Goal: Task Accomplishment & Management: Use online tool/utility

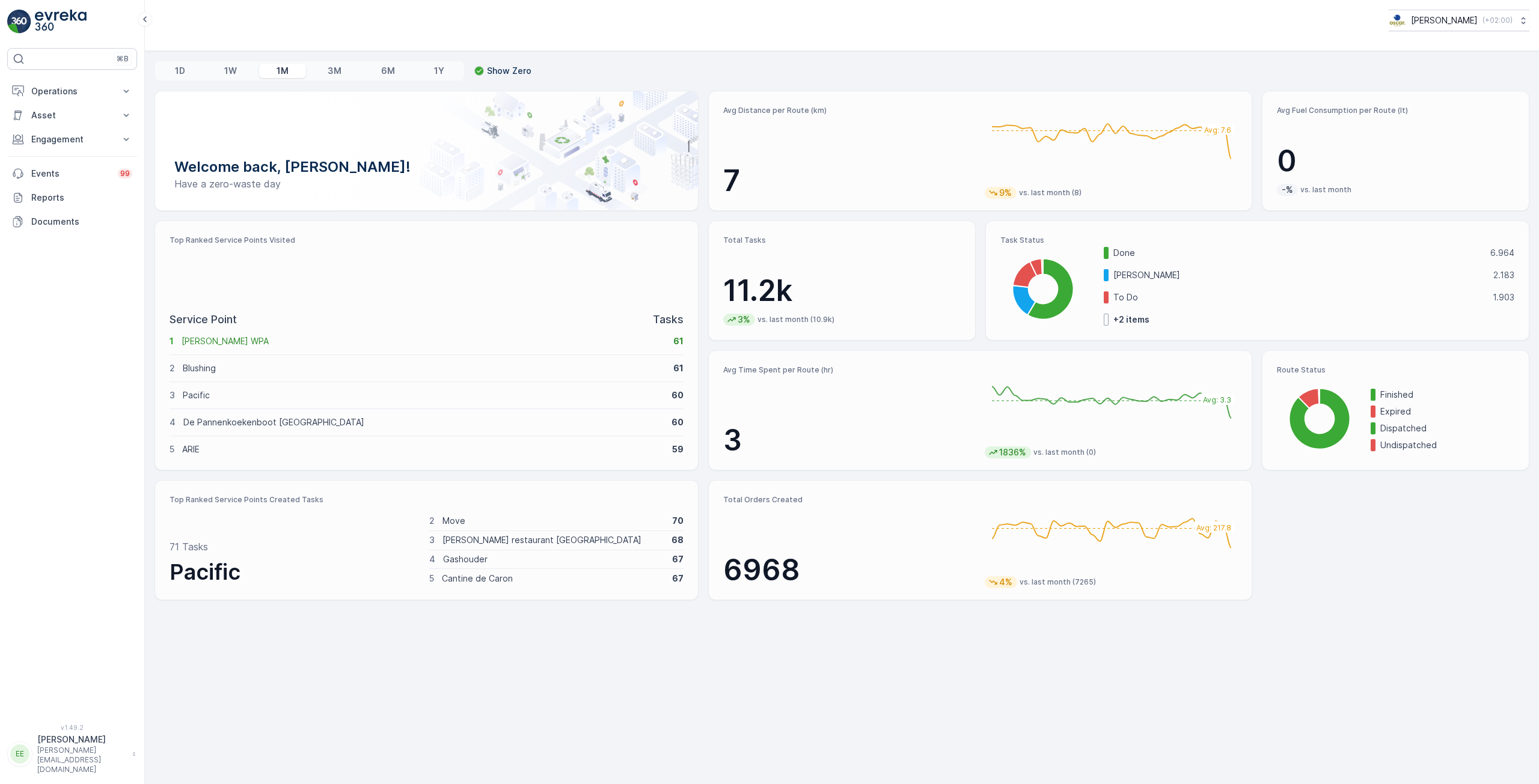
click at [1135, 319] on p "+ 2 items" at bounding box center [1132, 320] width 36 height 12
click at [1316, 513] on div "Welcome back, [PERSON_NAME]! Have a zero-waste day Avg Distance per Route (km) …" at bounding box center [842, 345] width 1375 height 510
click at [744, 498] on p "Total Orders Created" at bounding box center [849, 500] width 252 height 9
click at [128, 91] on icon at bounding box center [126, 91] width 12 height 12
click at [124, 204] on icon at bounding box center [126, 199] width 12 height 12
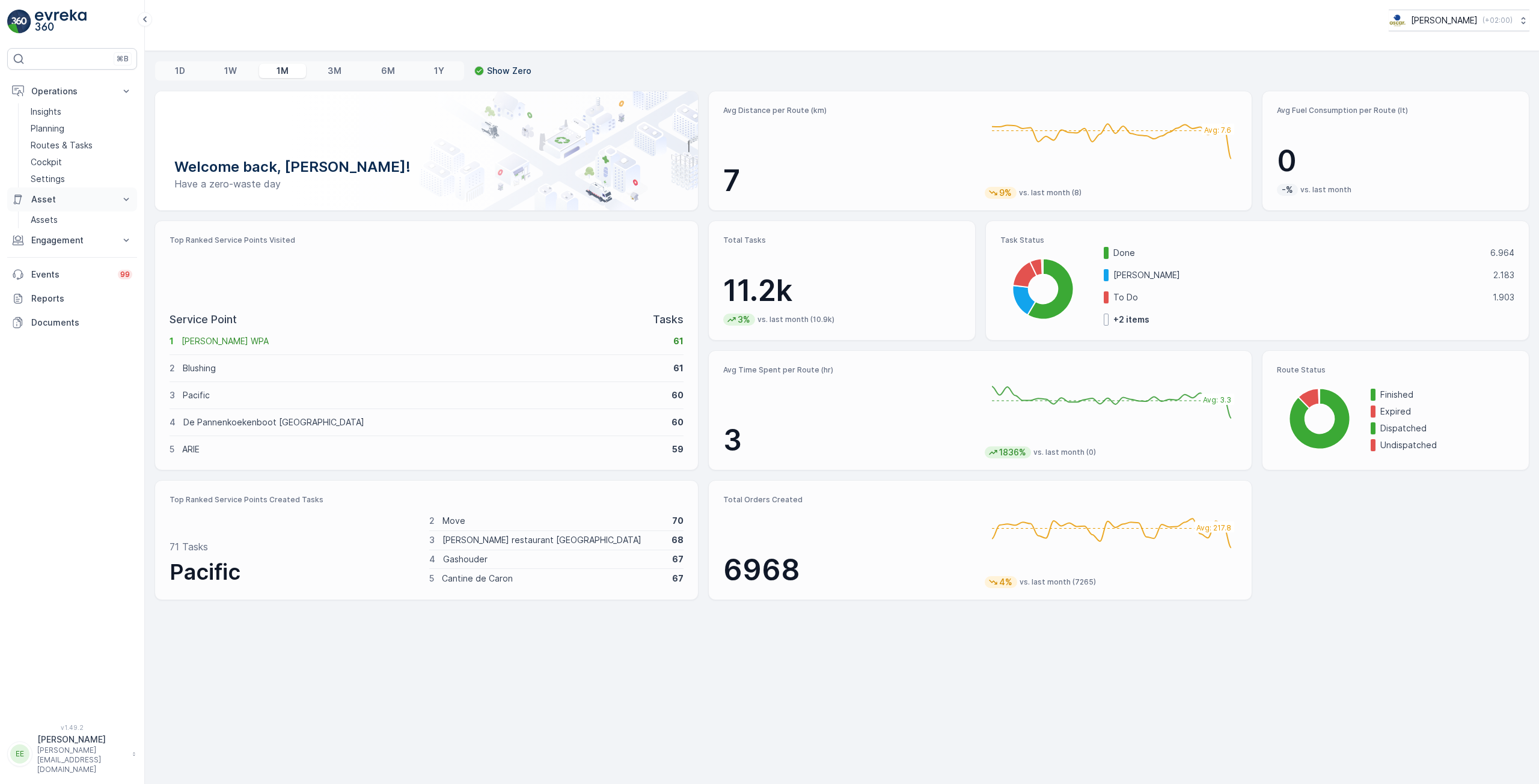
click at [125, 204] on icon at bounding box center [126, 199] width 12 height 12
click at [125, 218] on icon at bounding box center [126, 223] width 12 height 12
click at [47, 112] on p "Insights" at bounding box center [46, 111] width 30 height 12
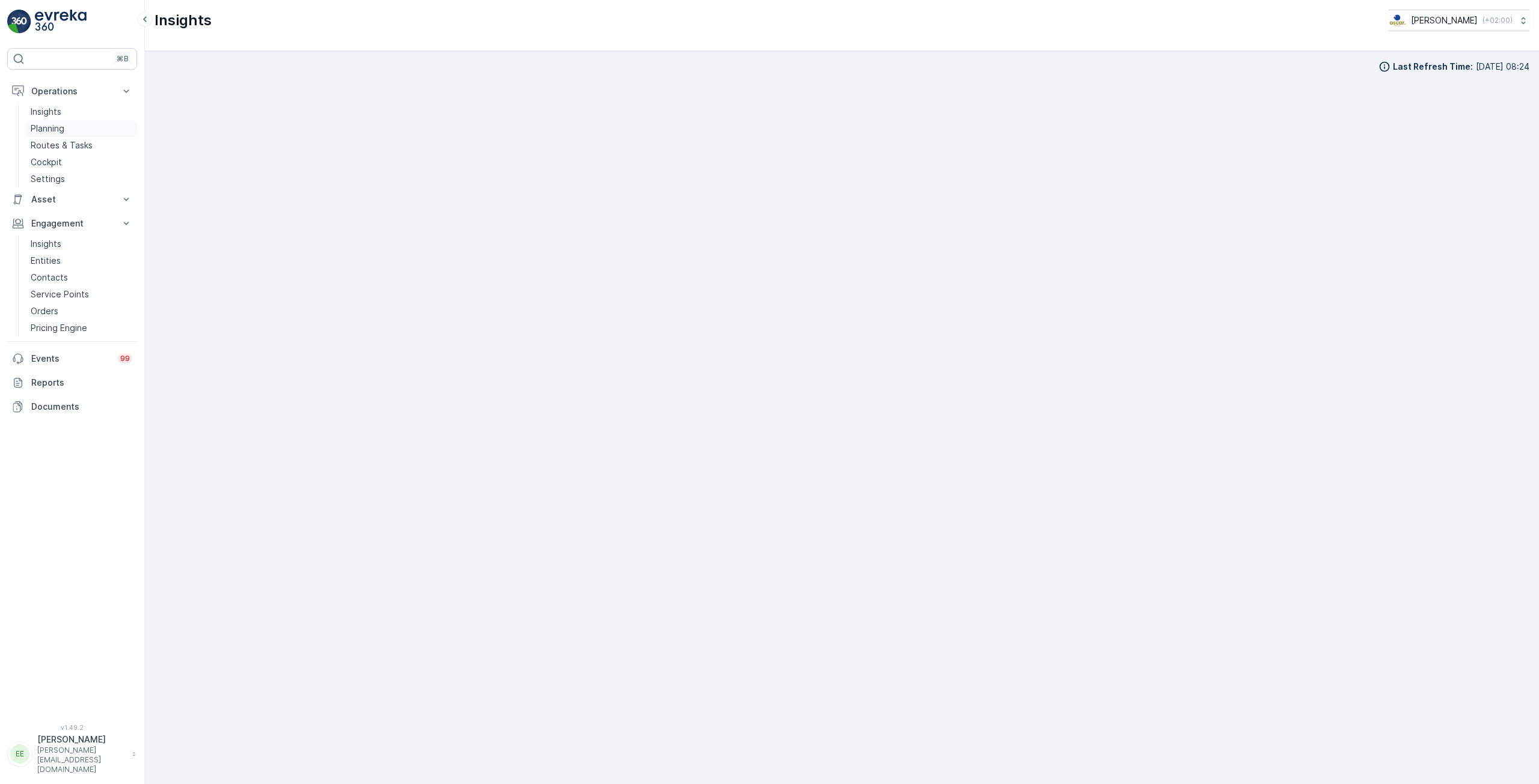
click at [70, 129] on link "Planning" at bounding box center [81, 129] width 111 height 17
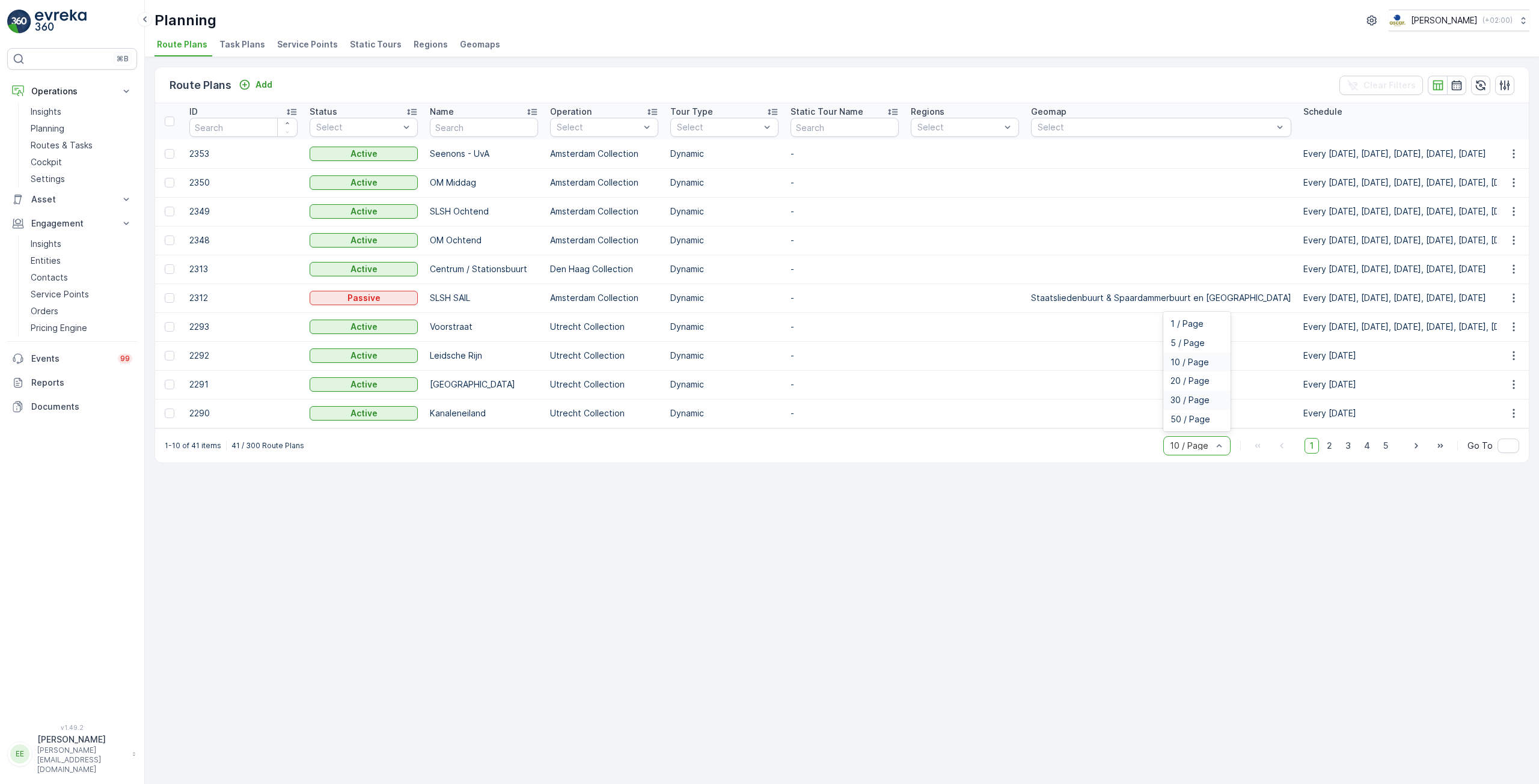
click at [1202, 405] on span "30 / Page" at bounding box center [1190, 401] width 39 height 9
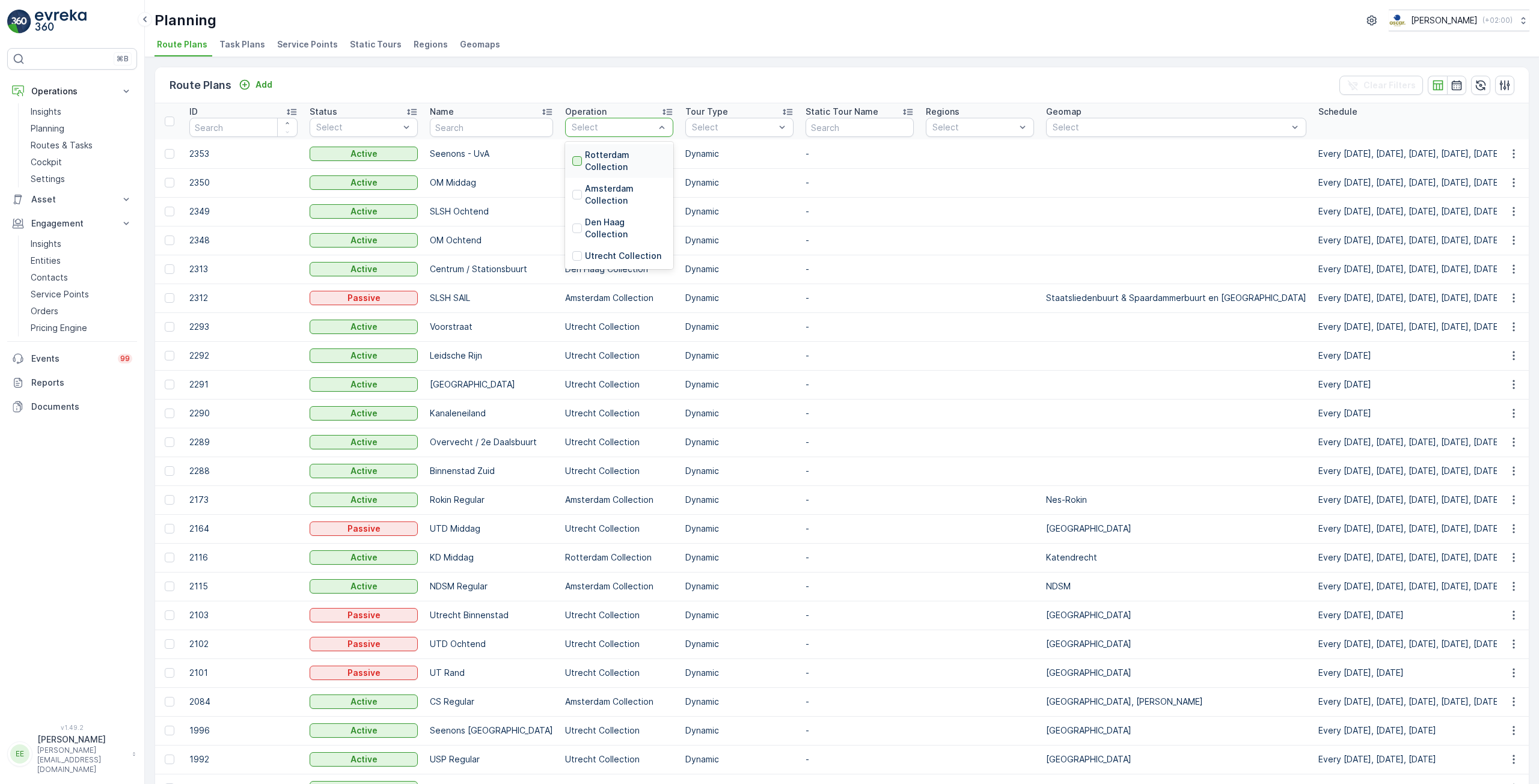
click at [572, 161] on div at bounding box center [577, 161] width 9 height 9
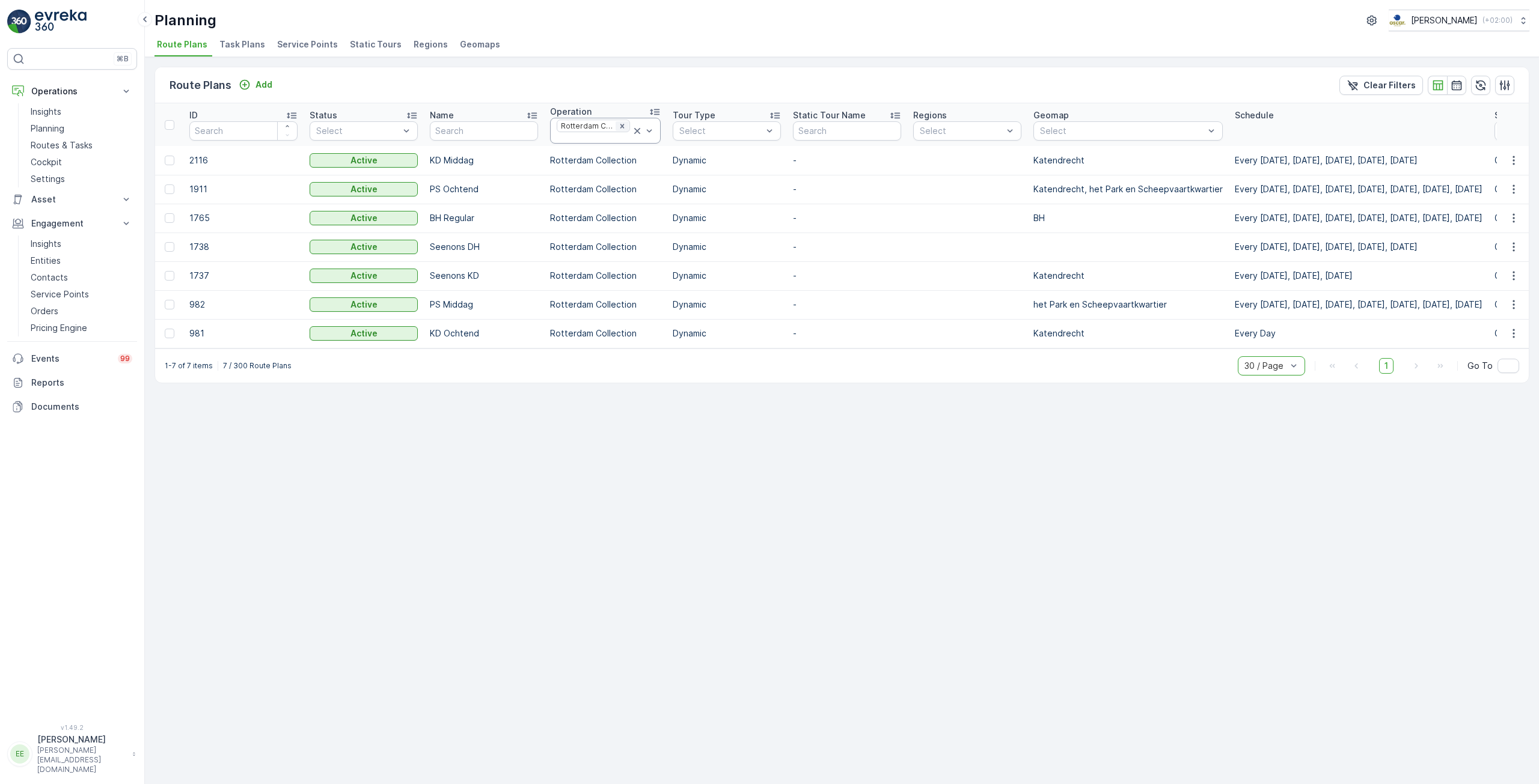
click at [620, 127] on icon "Remove Rotterdam Collection" at bounding box center [622, 125] width 4 height 4
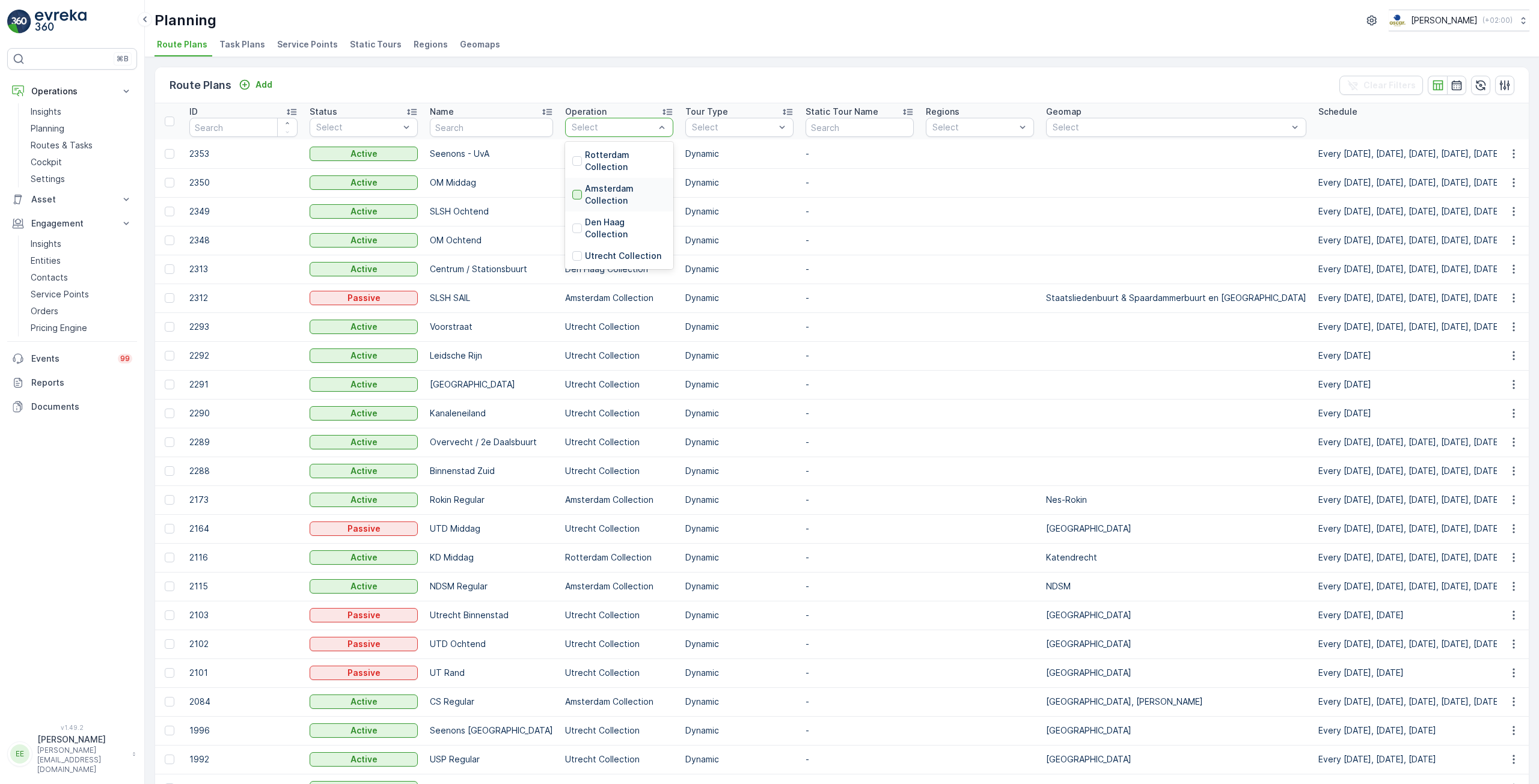
click at [572, 196] on div at bounding box center [577, 195] width 9 height 9
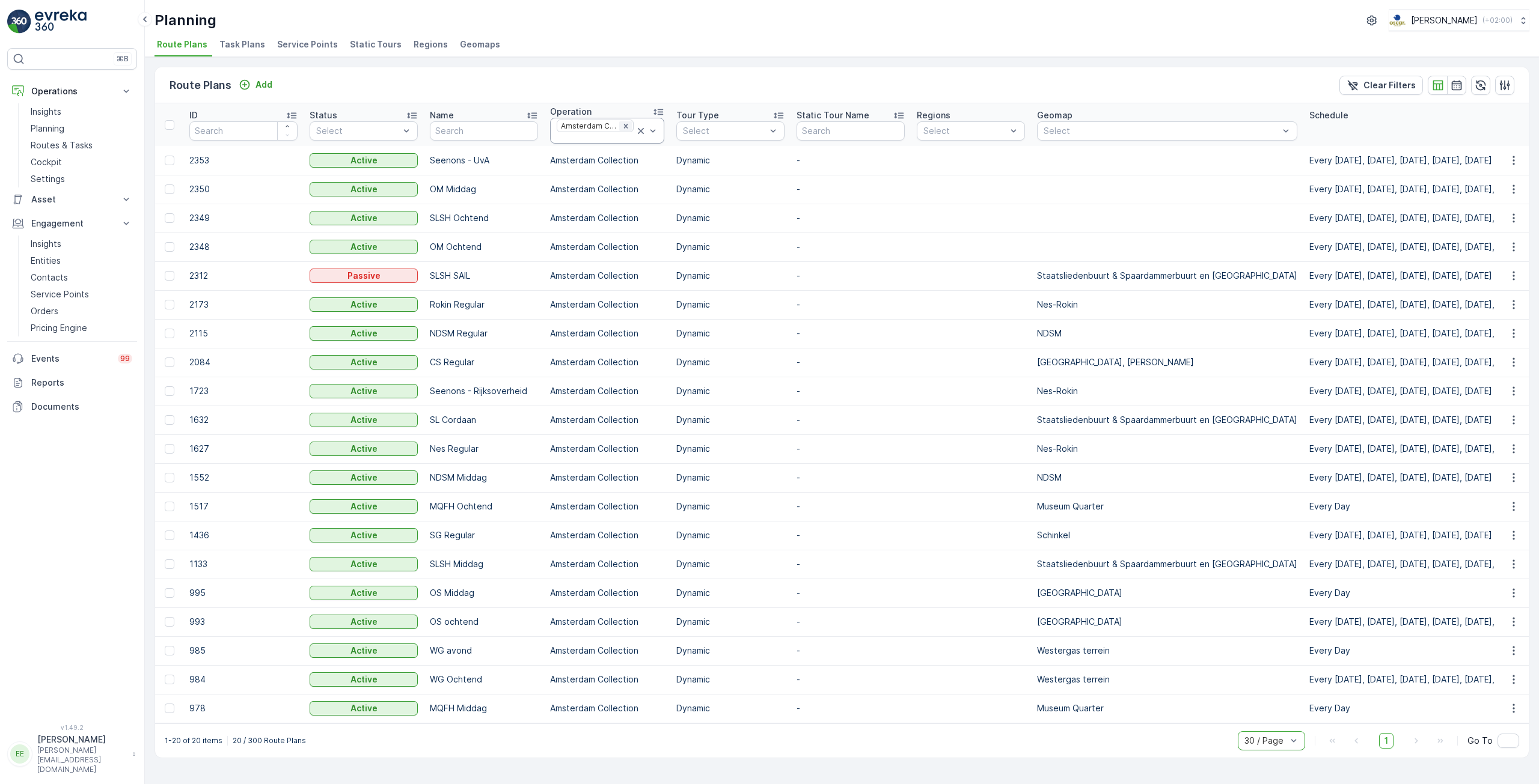
click at [622, 125] on icon "Remove Amsterdam Collection" at bounding box center [626, 126] width 9 height 9
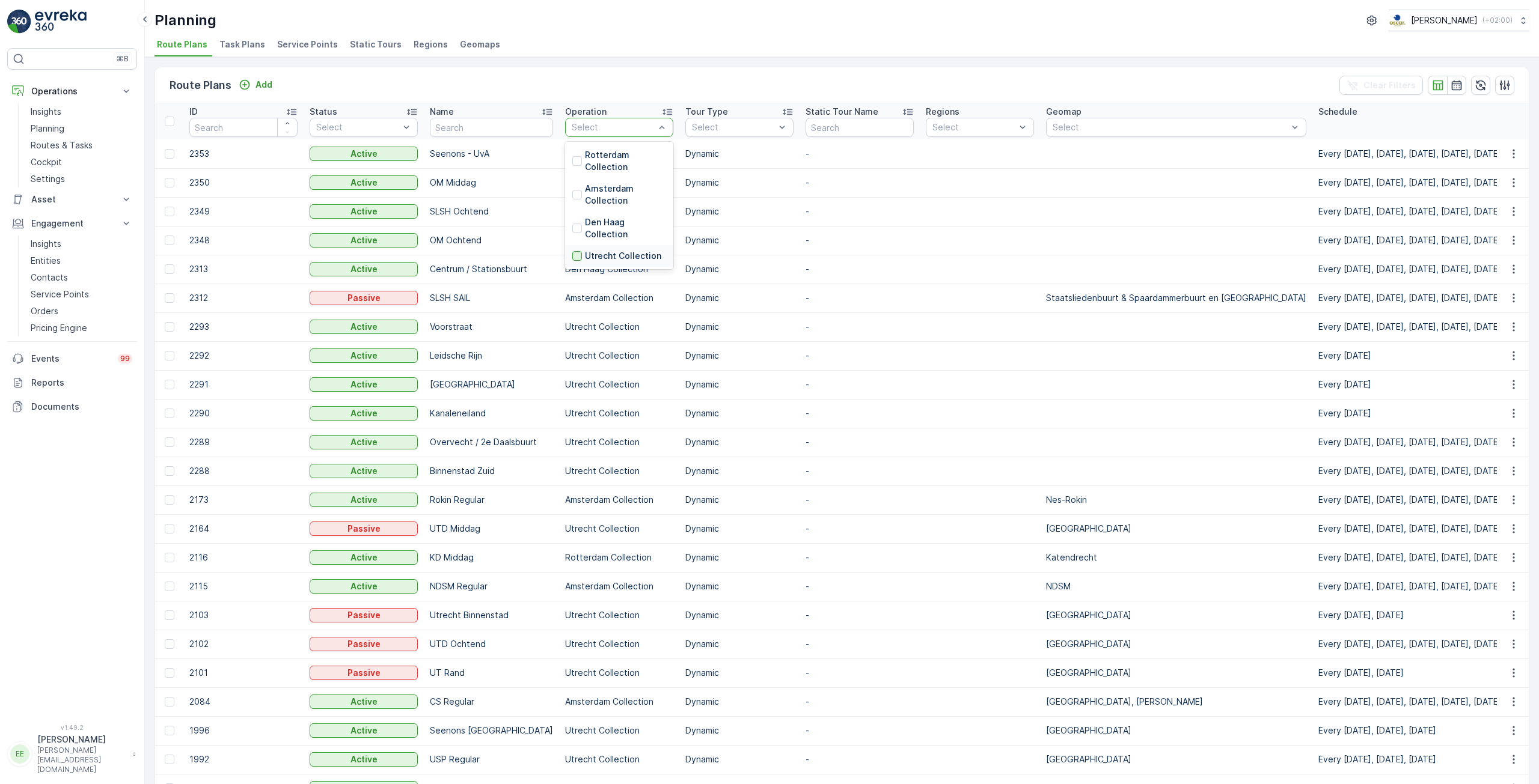
click at [572, 256] on div at bounding box center [577, 256] width 9 height 9
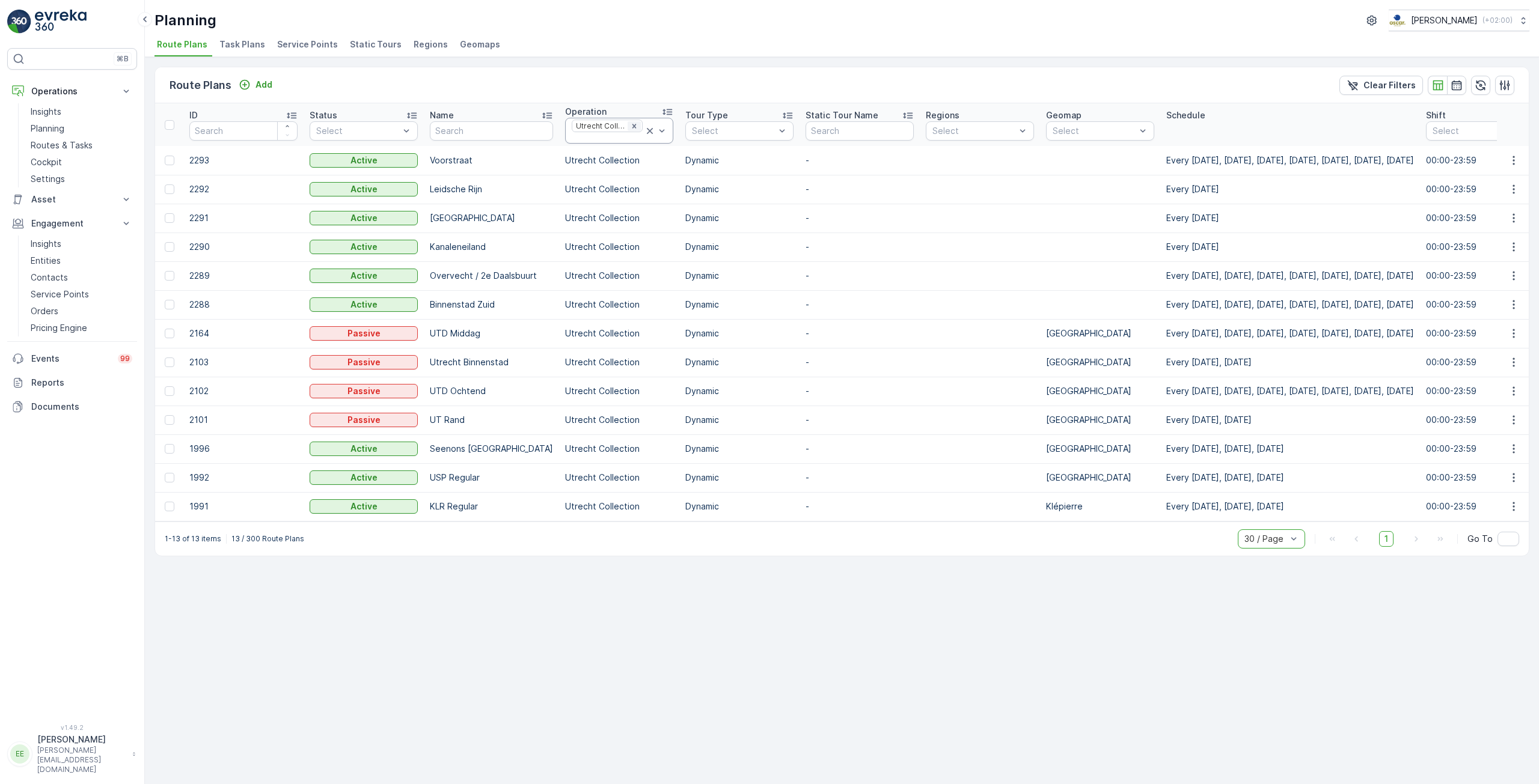
click at [632, 126] on icon "Remove Utrecht Collection" at bounding box center [634, 125] width 4 height 4
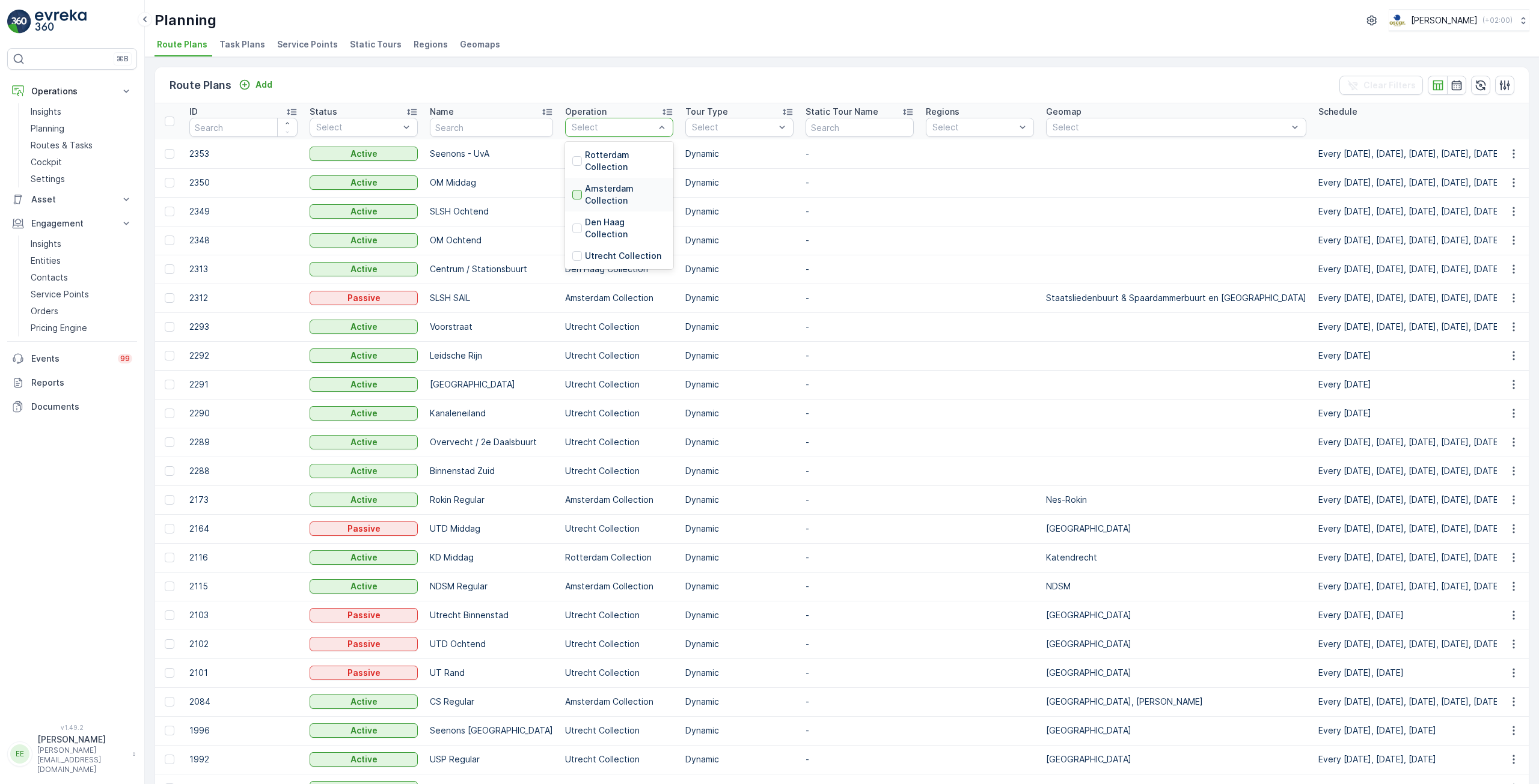
click at [572, 197] on div at bounding box center [577, 195] width 9 height 9
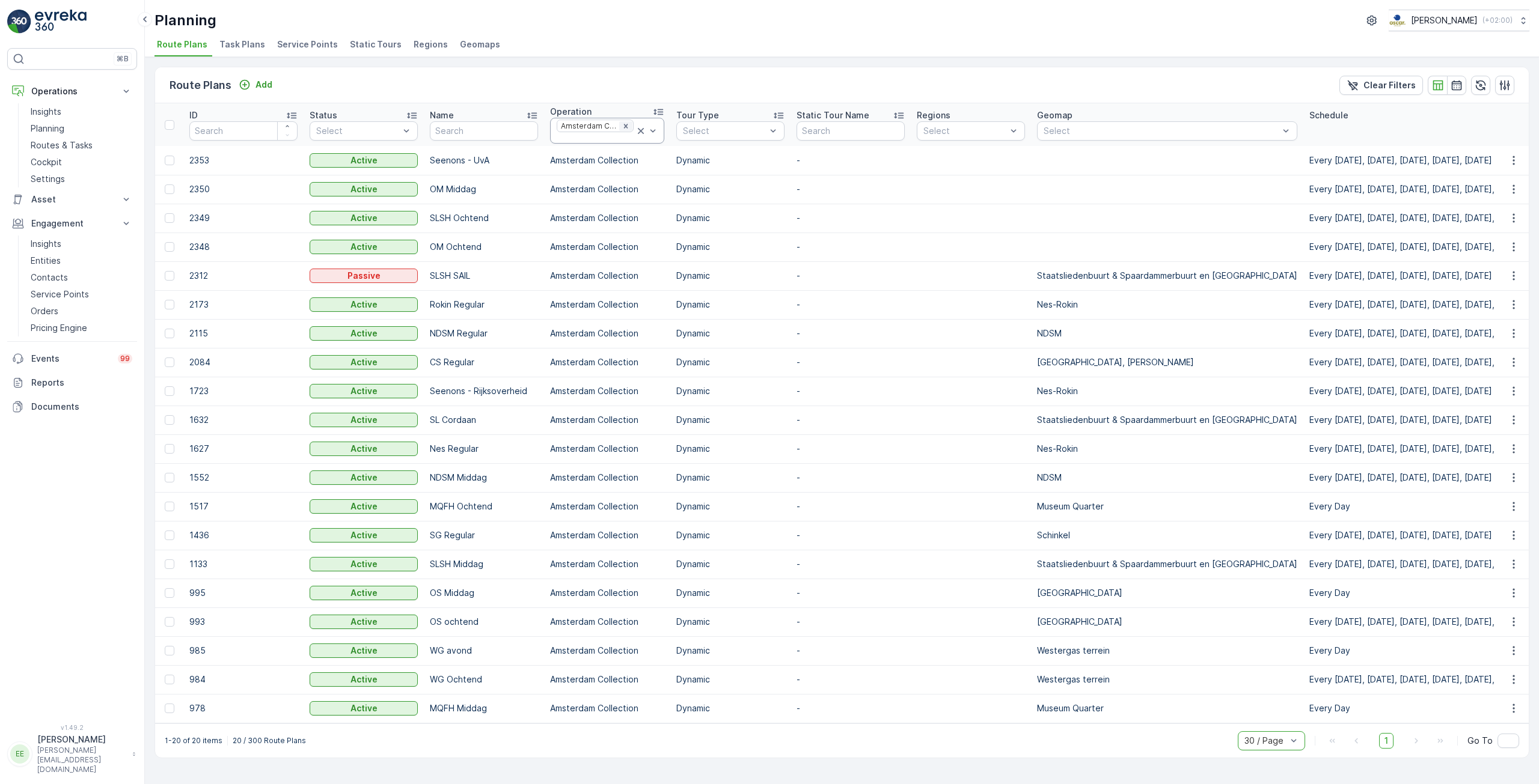
click at [622, 128] on icon "Remove Amsterdam Collection" at bounding box center [626, 126] width 9 height 9
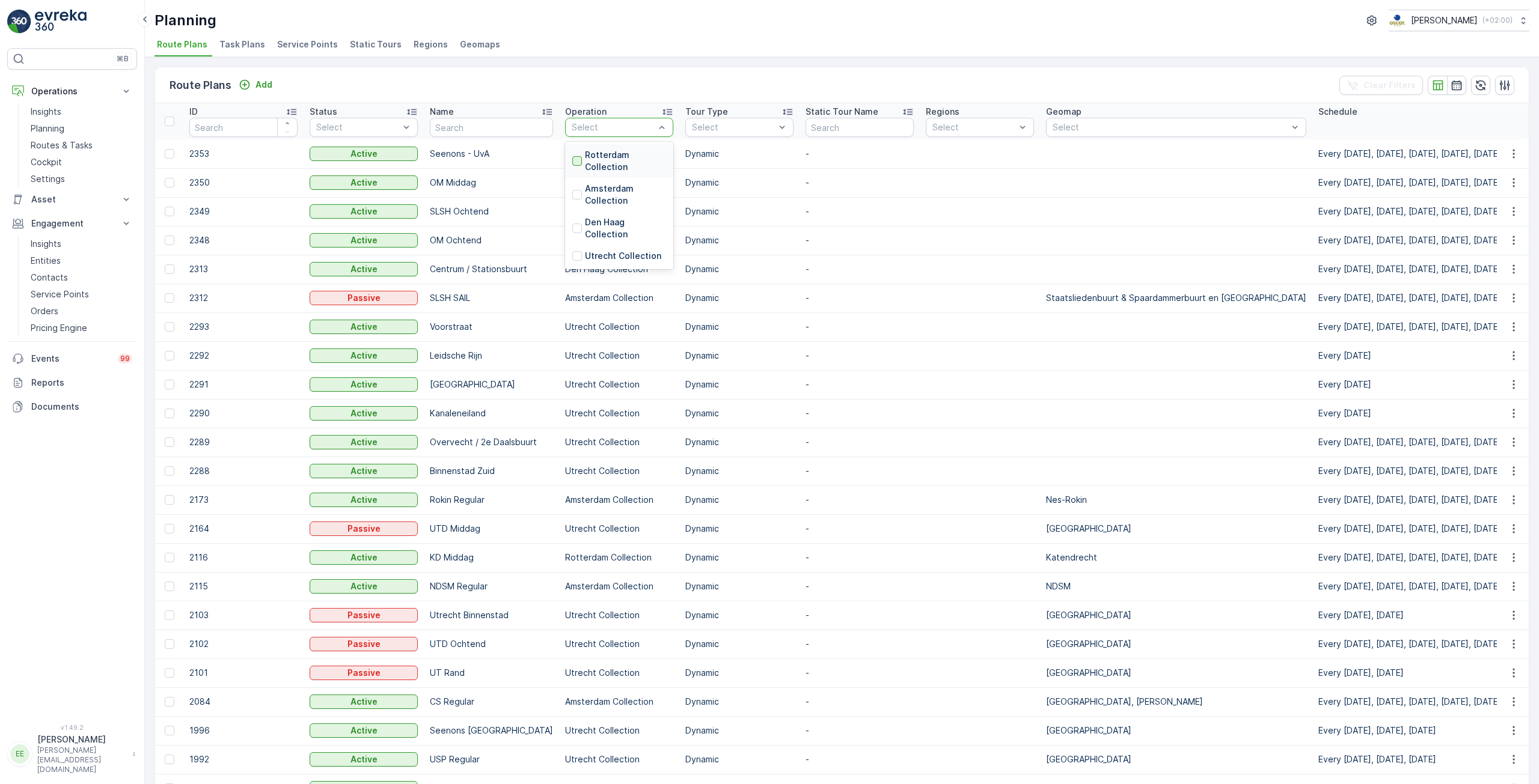
click at [572, 159] on div at bounding box center [577, 161] width 9 height 9
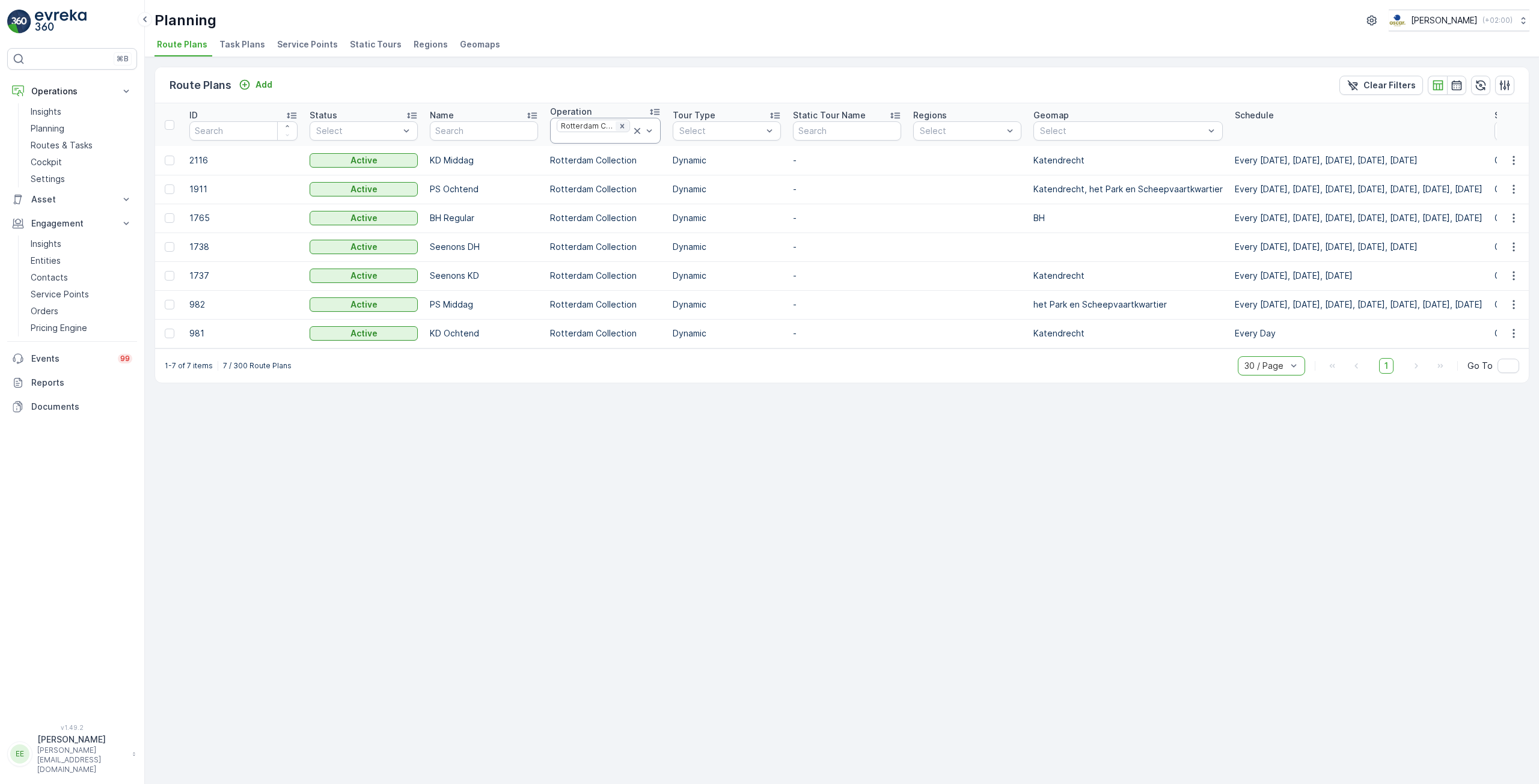
click at [620, 125] on icon "Remove Rotterdam Collection" at bounding box center [622, 125] width 4 height 4
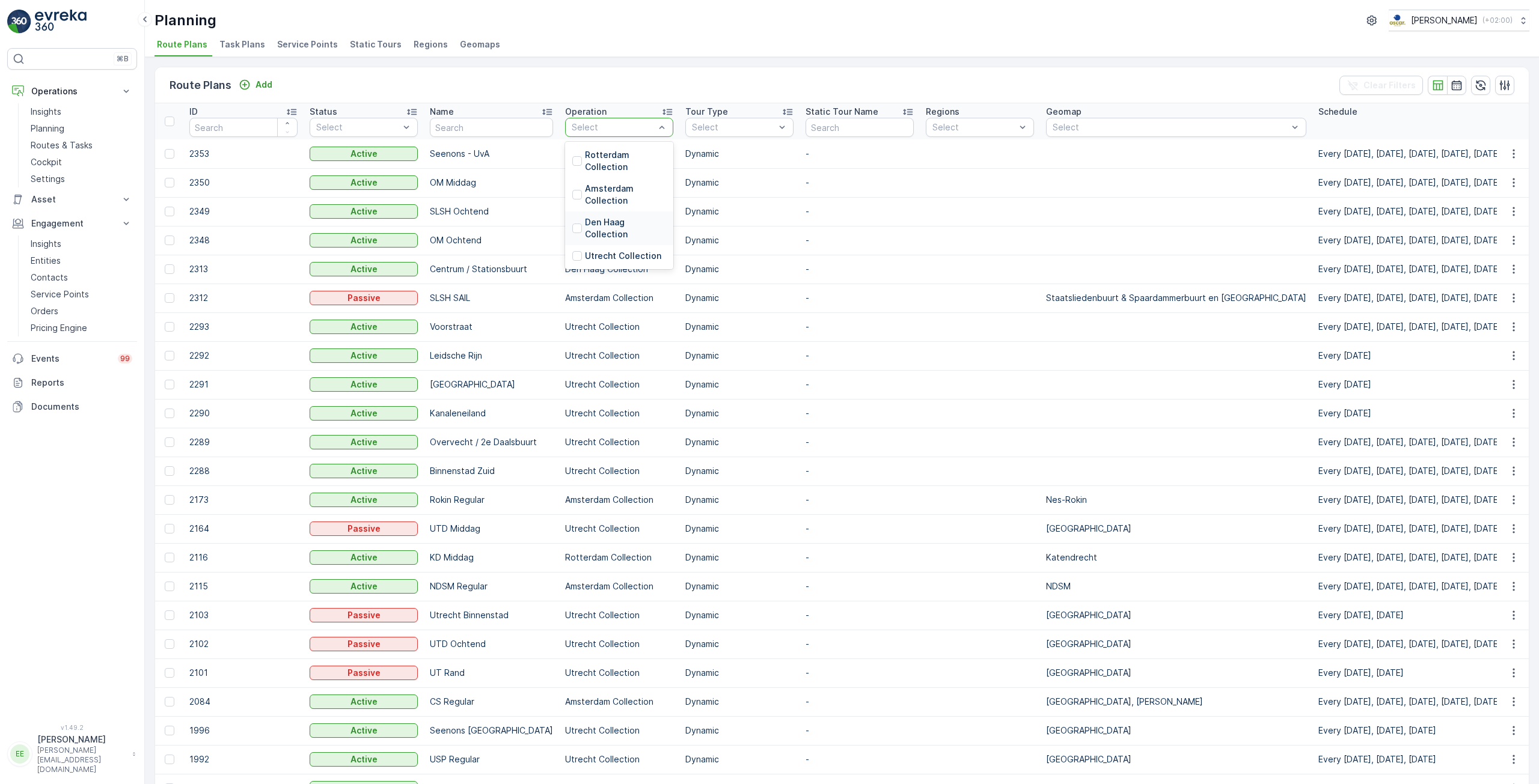
click at [591, 219] on p "Den Haag Collection" at bounding box center [625, 228] width 81 height 24
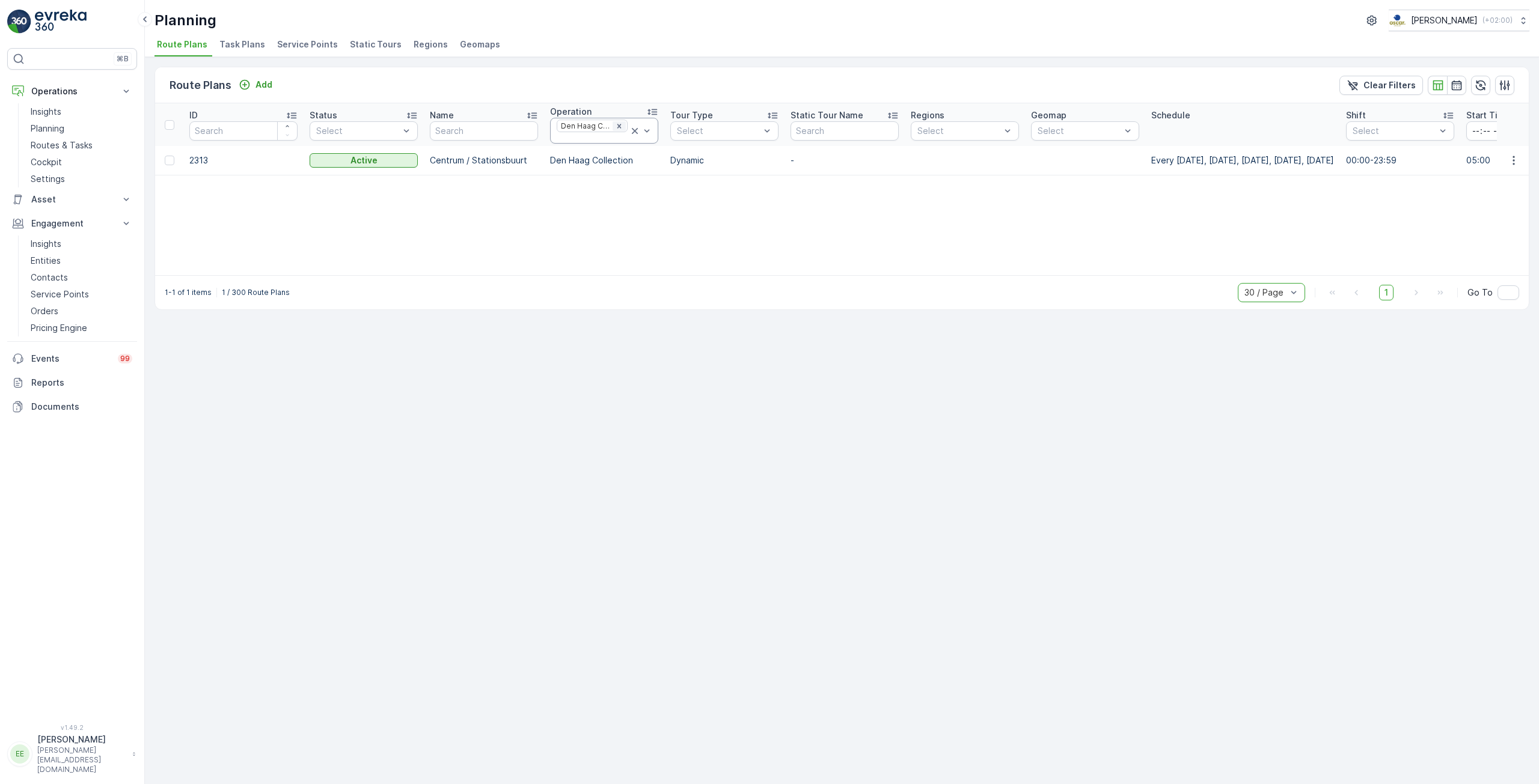
click at [620, 127] on icon "Remove Den Haag Collection" at bounding box center [619, 126] width 9 height 9
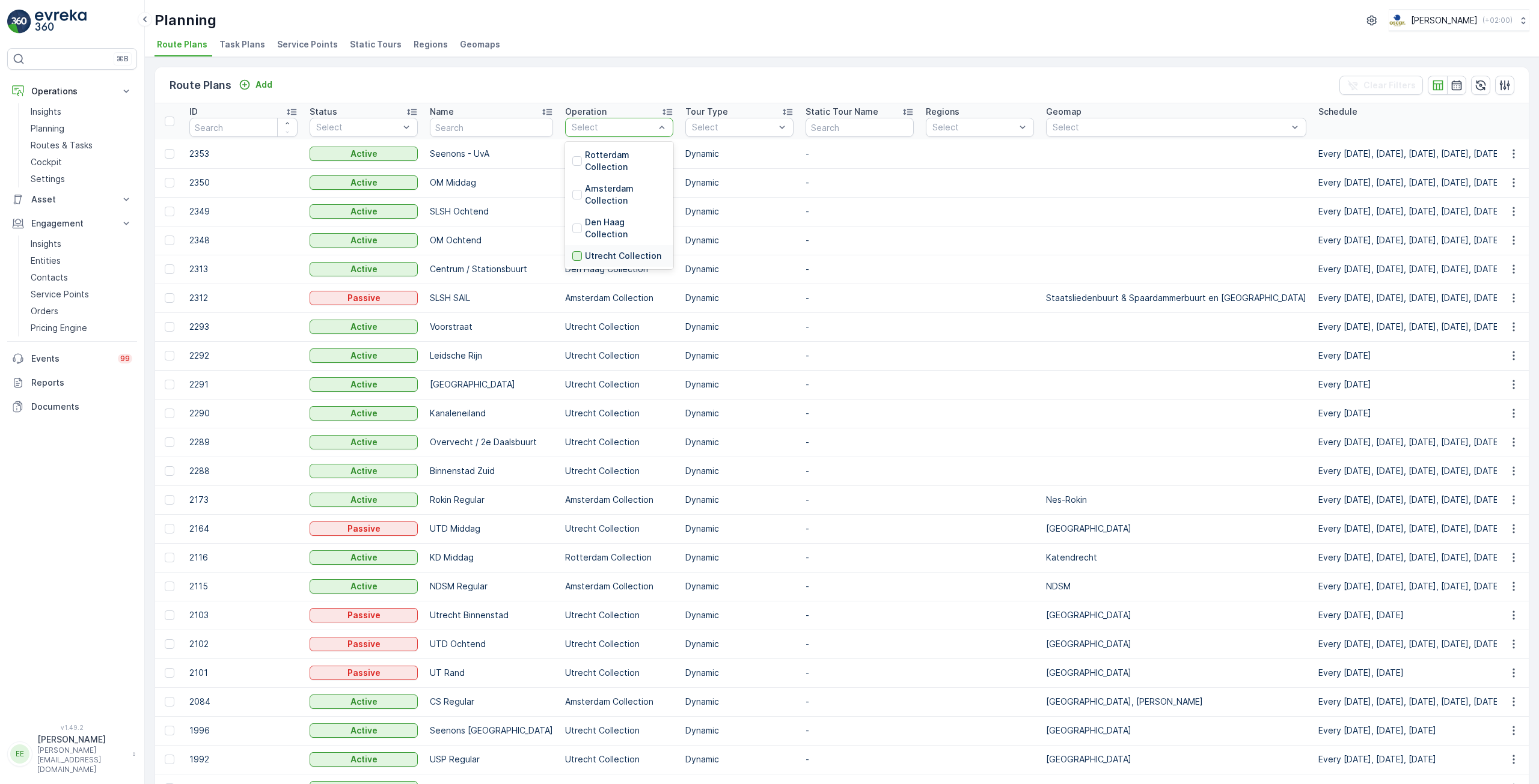
click at [572, 256] on div at bounding box center [577, 256] width 9 height 9
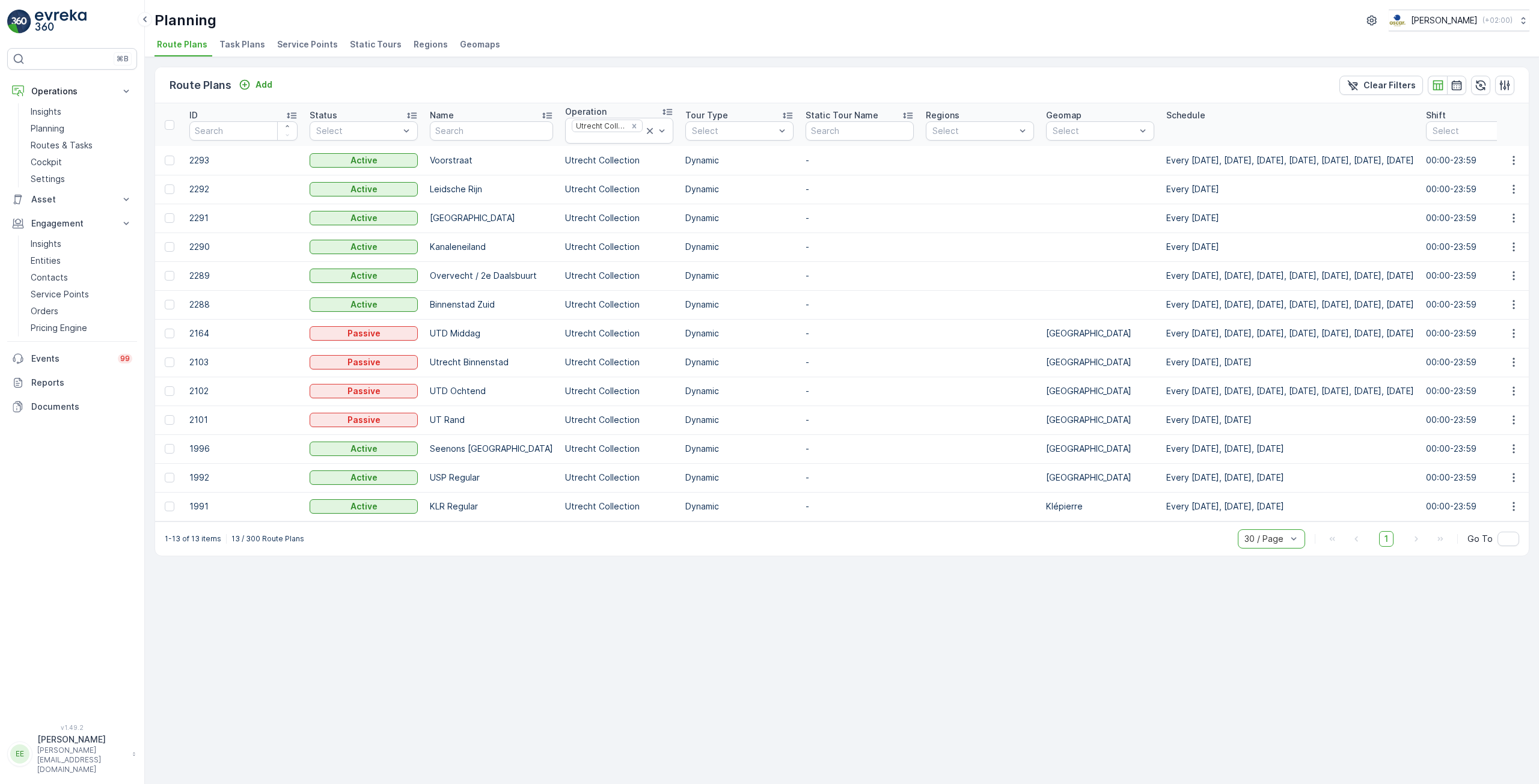
click at [240, 48] on span "Task Plans" at bounding box center [242, 45] width 46 height 12
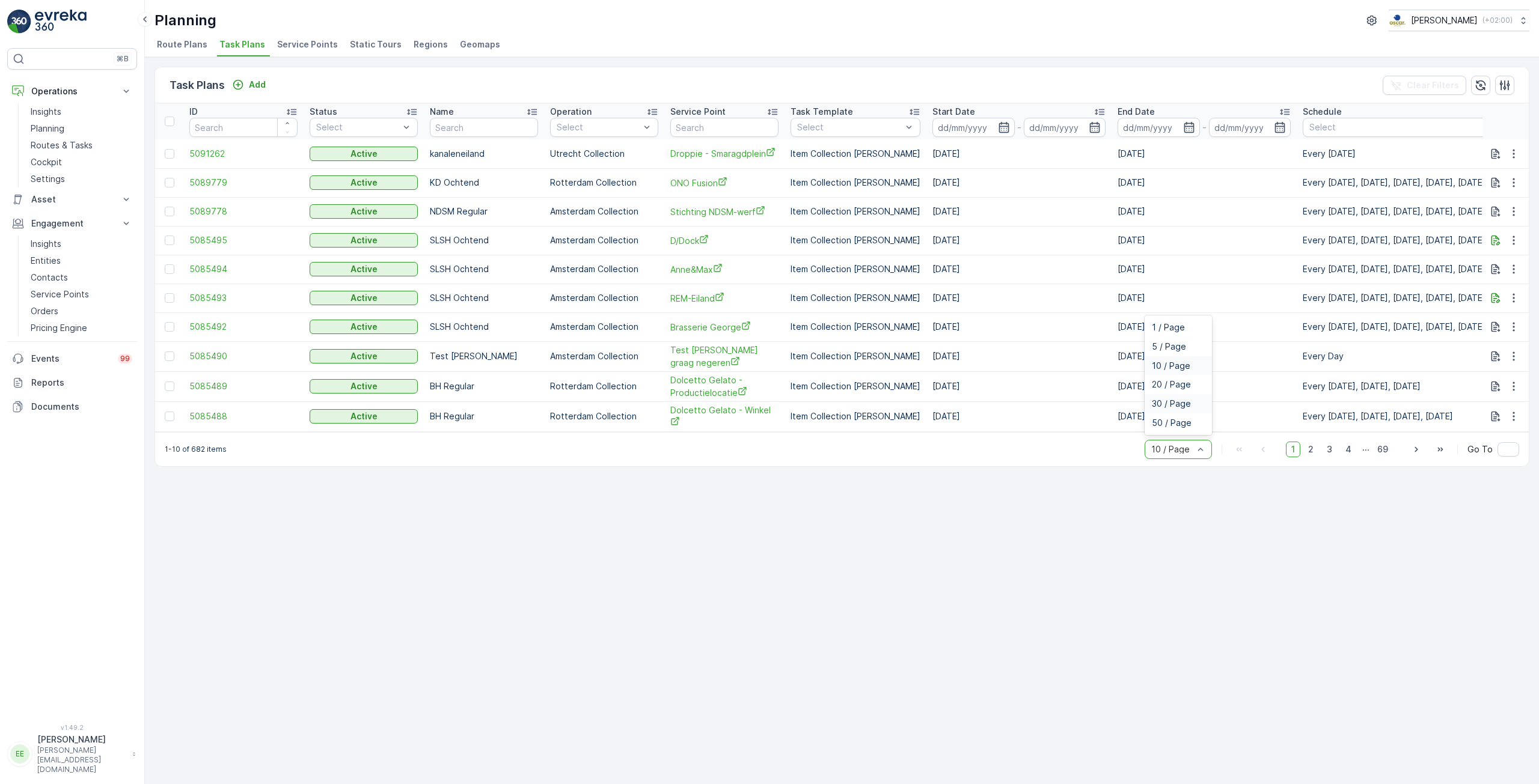
click at [1173, 406] on span "30 / Page" at bounding box center [1171, 403] width 39 height 9
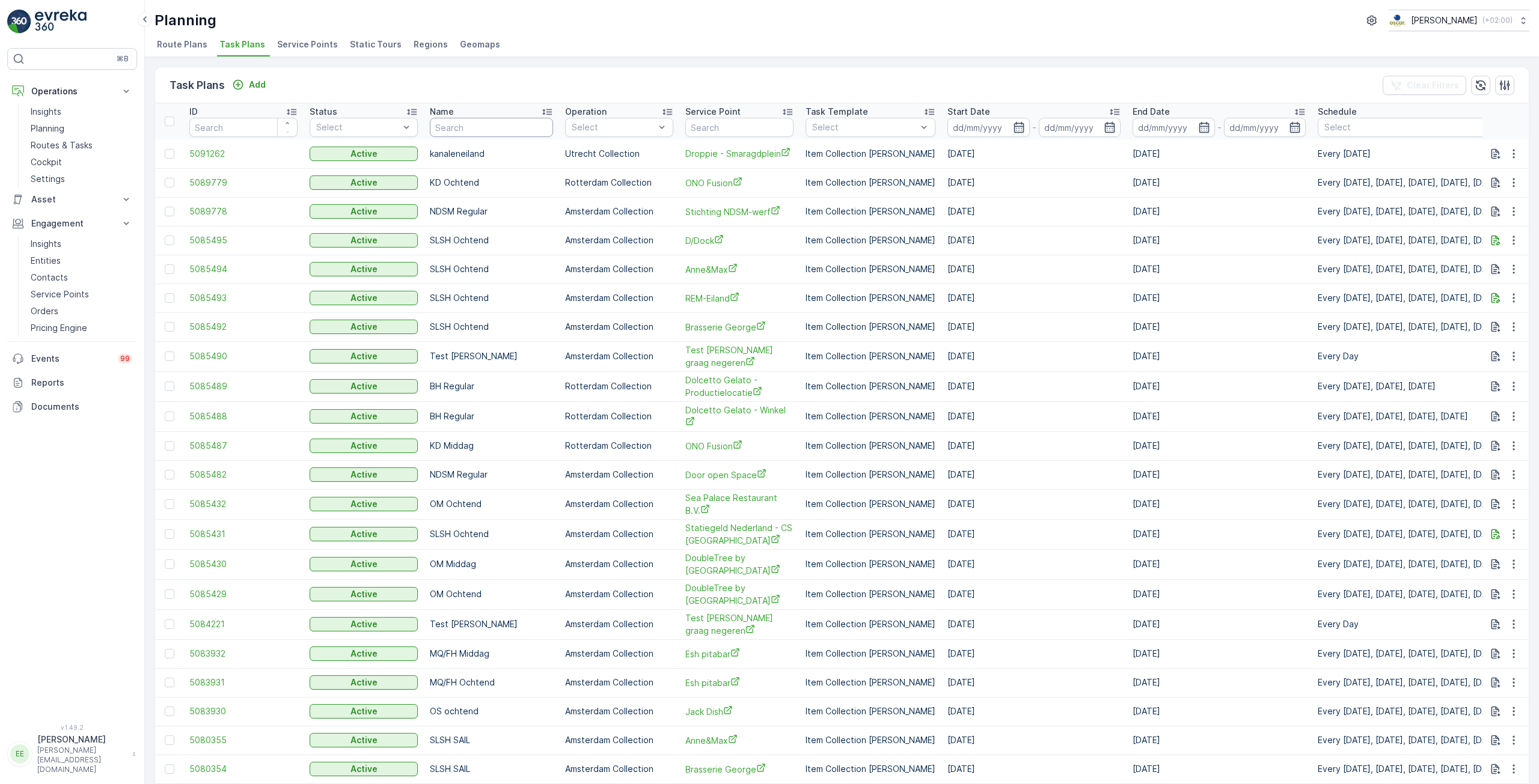
click at [452, 128] on input "text" at bounding box center [492, 127] width 123 height 19
type input "thij"
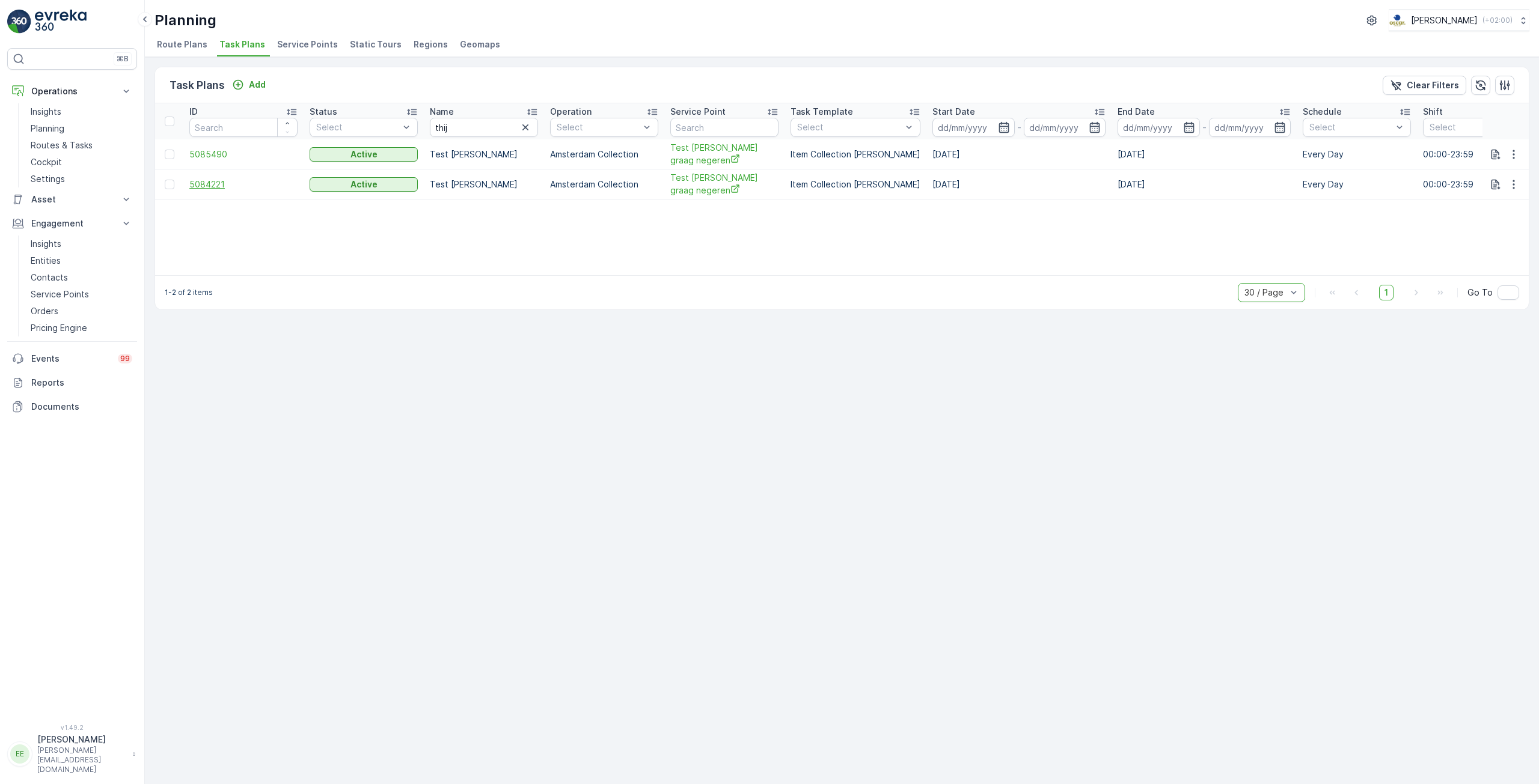
click at [211, 183] on span "5084221" at bounding box center [243, 184] width 108 height 12
